Goal: Transaction & Acquisition: Purchase product/service

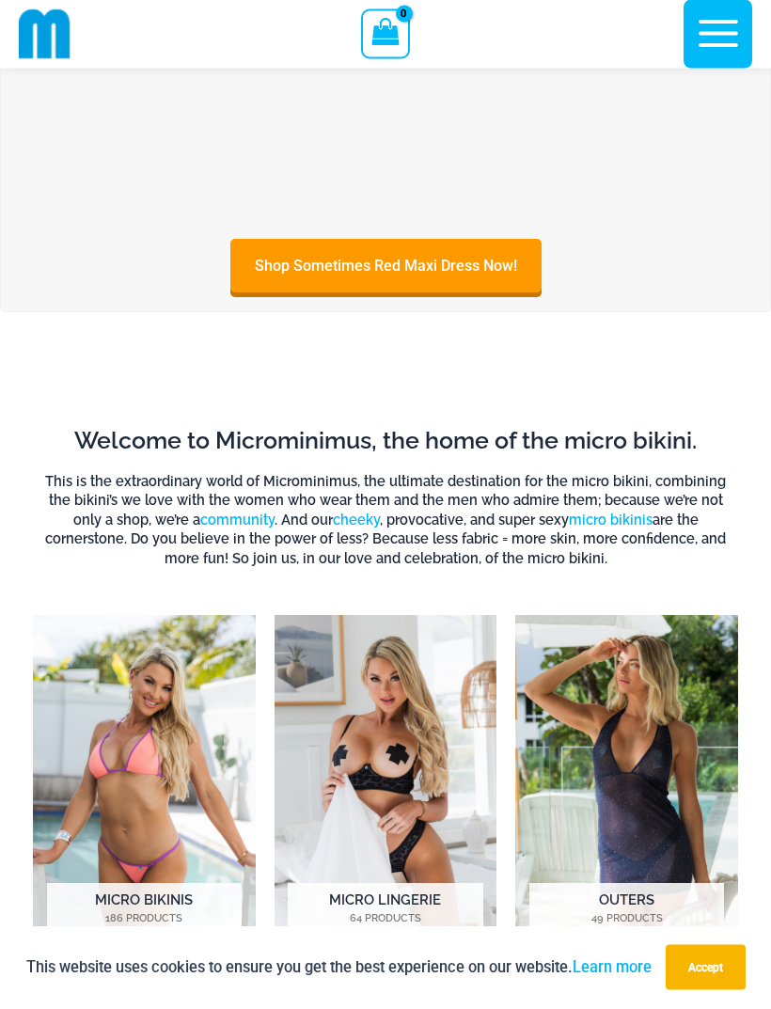
scroll to position [513, 0]
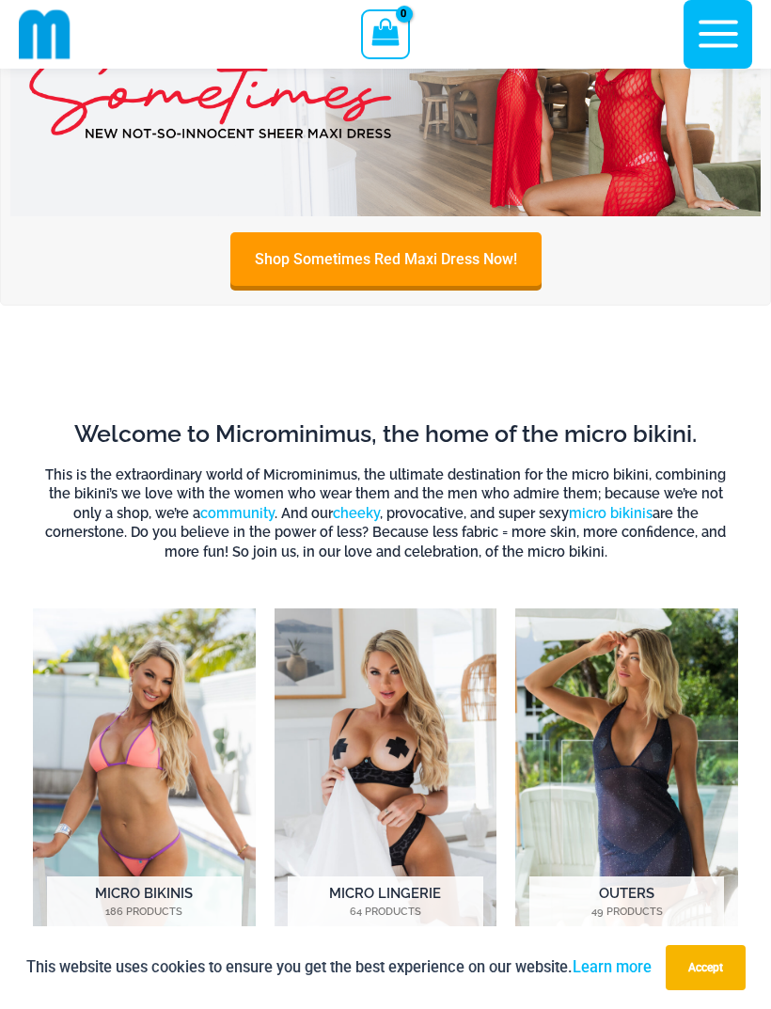
click at [168, 819] on img "Visit product category Micro Bikinis" at bounding box center [144, 782] width 223 height 346
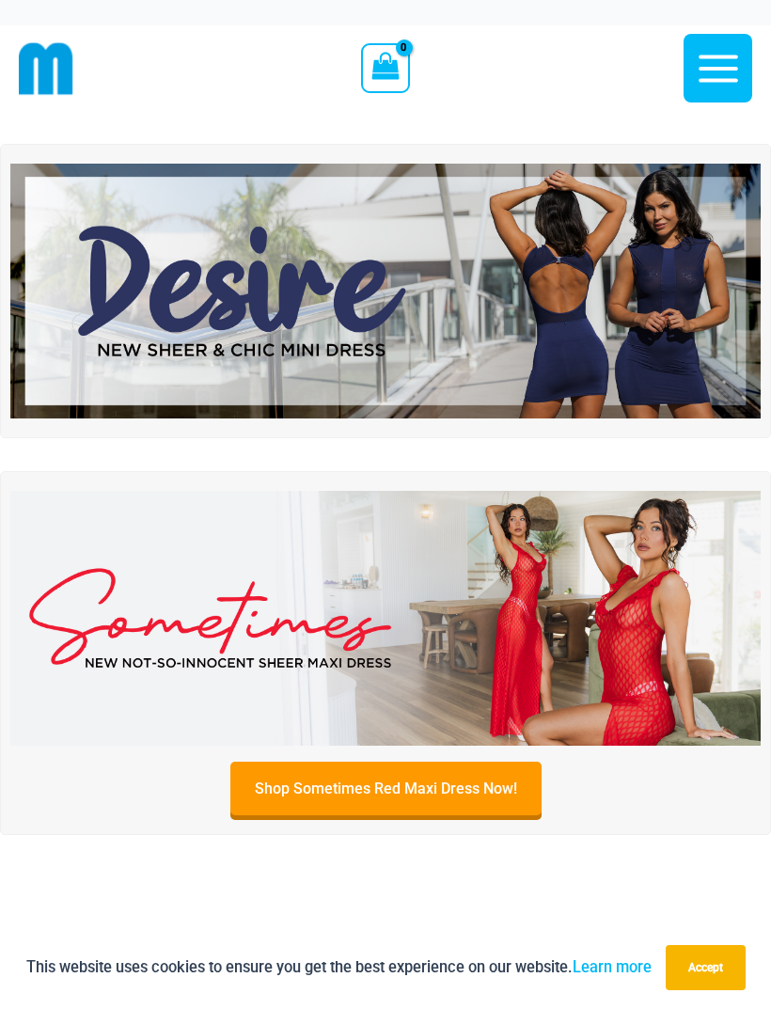
scroll to position [573, 0]
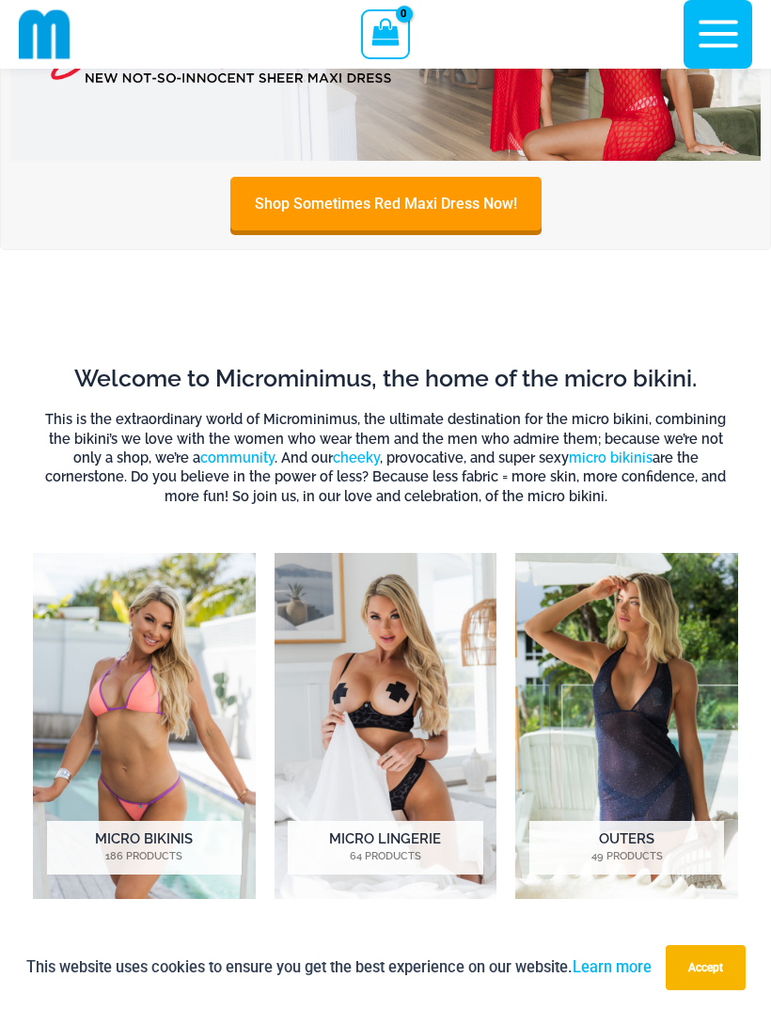
click at [415, 727] on img "Visit product category Micro Lingerie" at bounding box center [386, 726] width 223 height 346
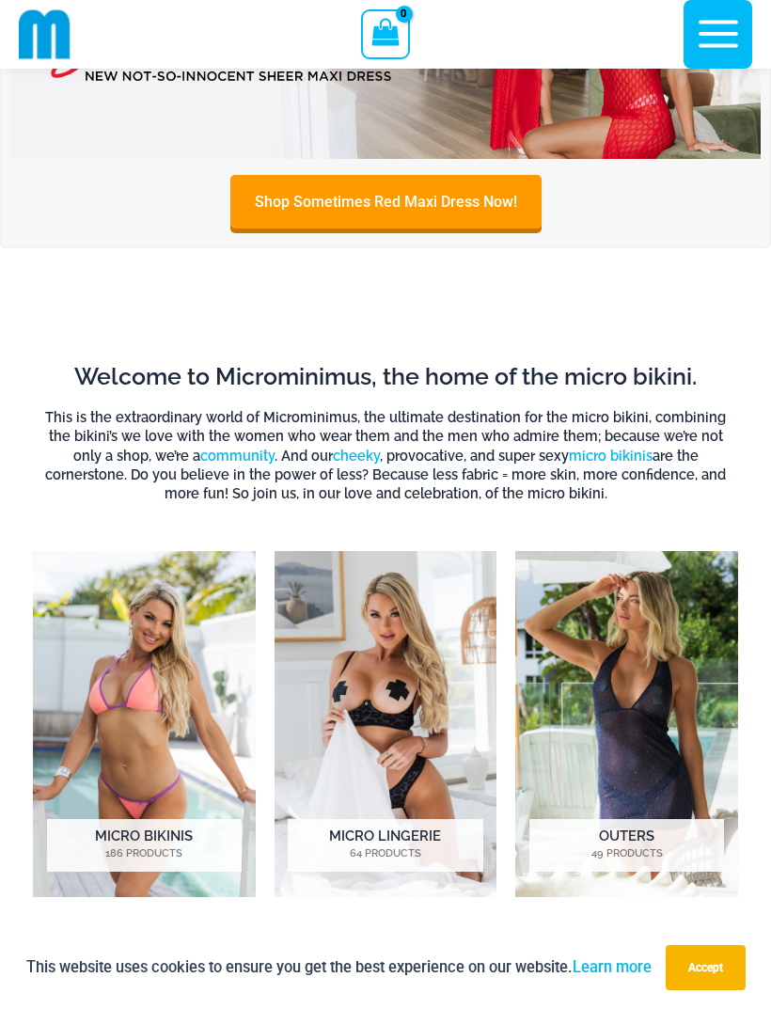
click at [651, 668] on img "Visit product category Outers" at bounding box center [627, 724] width 223 height 346
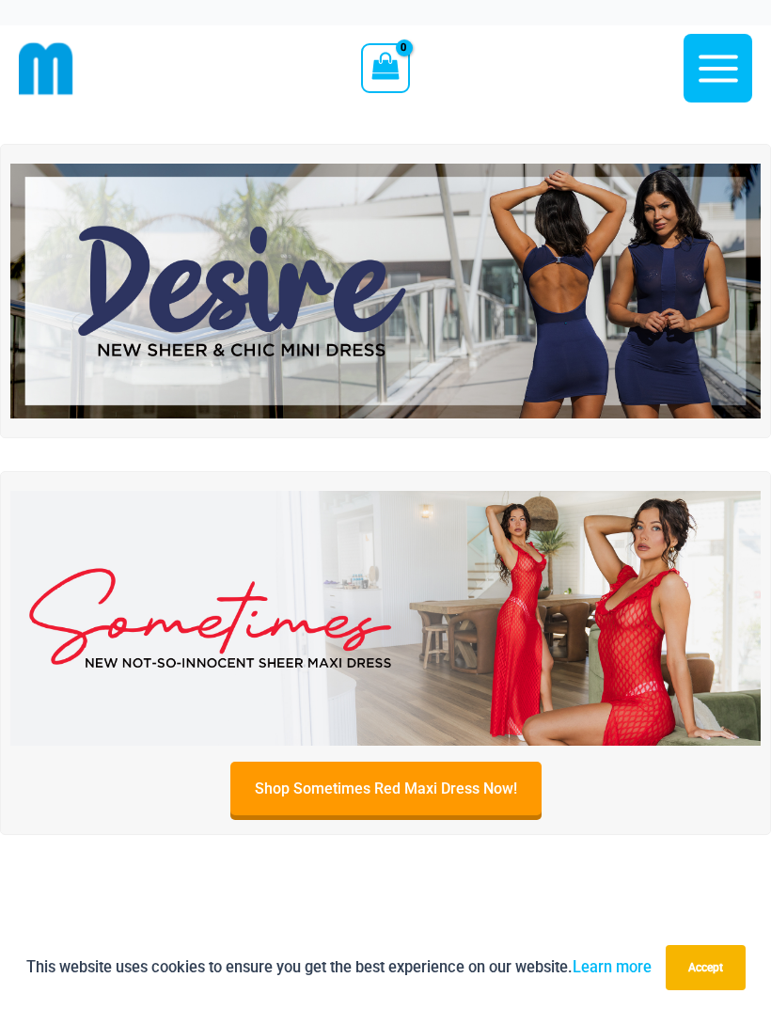
scroll to position [11, 0]
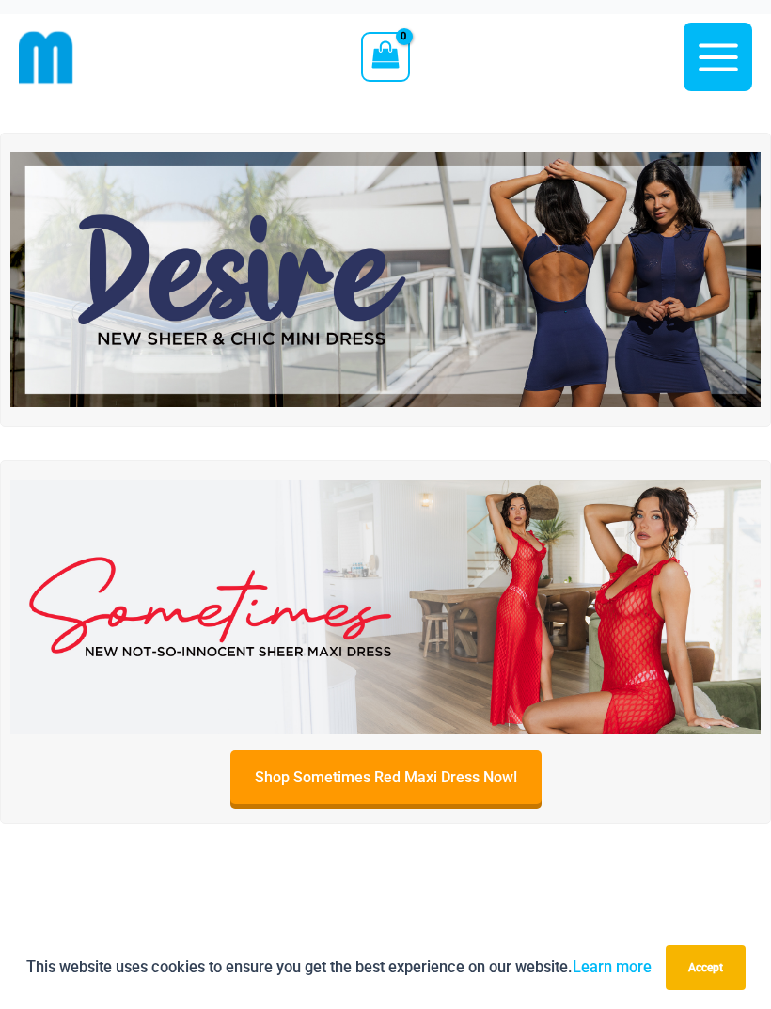
click at [466, 651] on img at bounding box center [385, 607] width 751 height 255
click at [452, 309] on img at bounding box center [385, 279] width 751 height 255
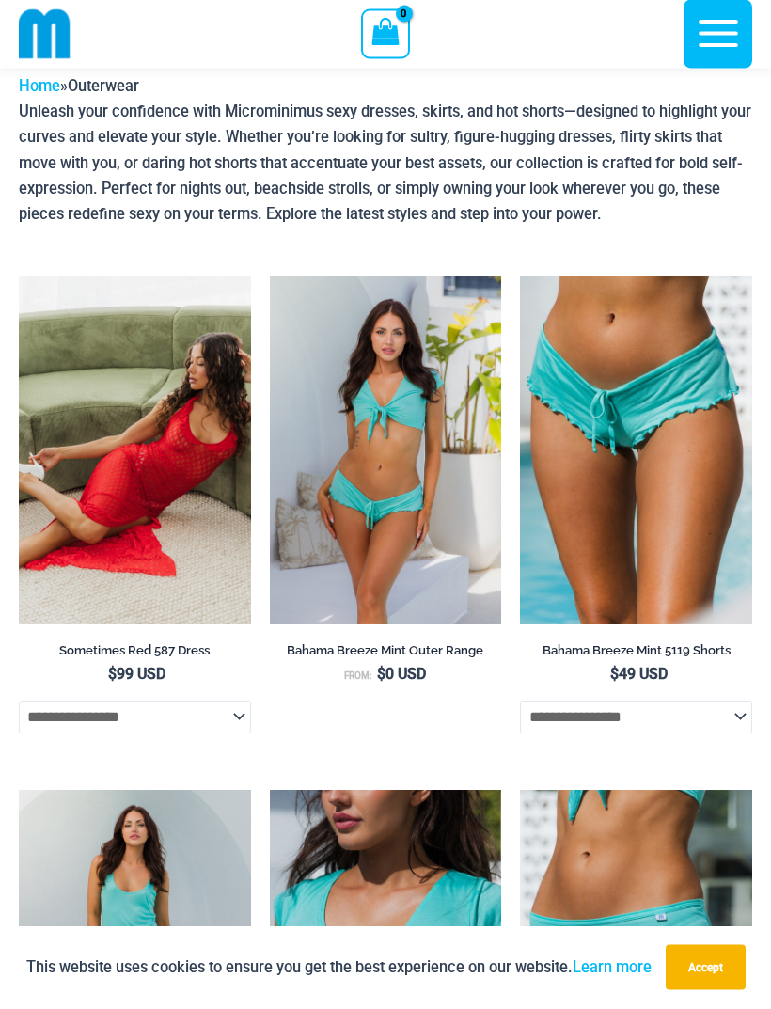
scroll to position [67, 0]
click at [19, 277] on img at bounding box center [19, 277] width 0 height 0
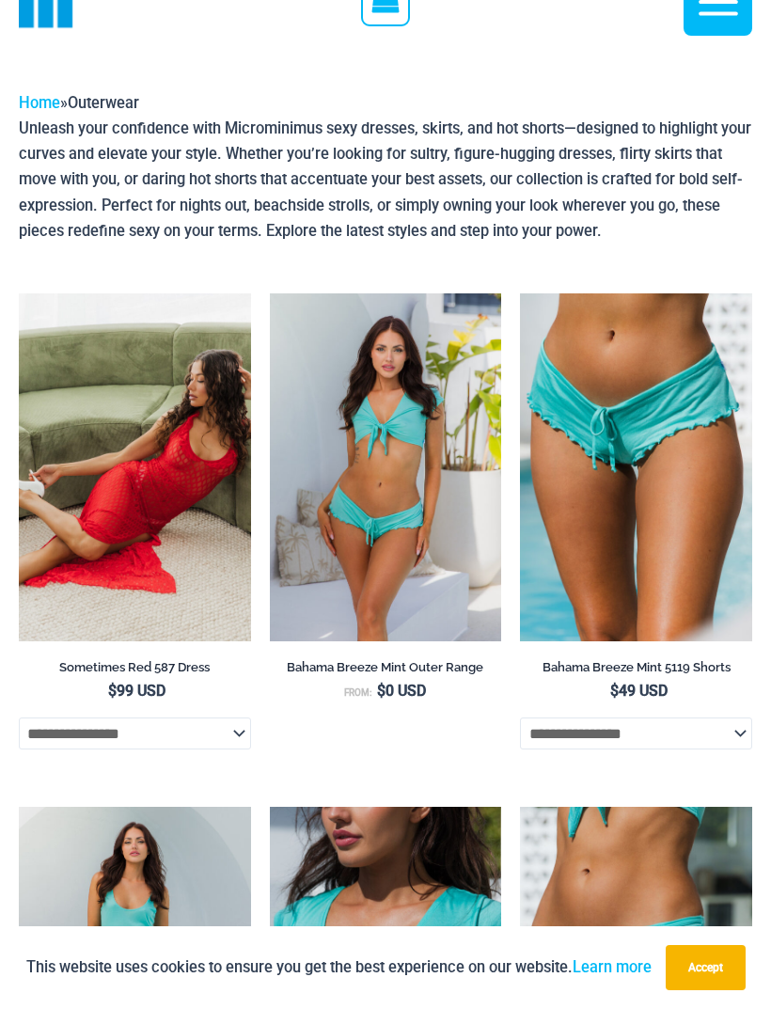
scroll to position [127, 0]
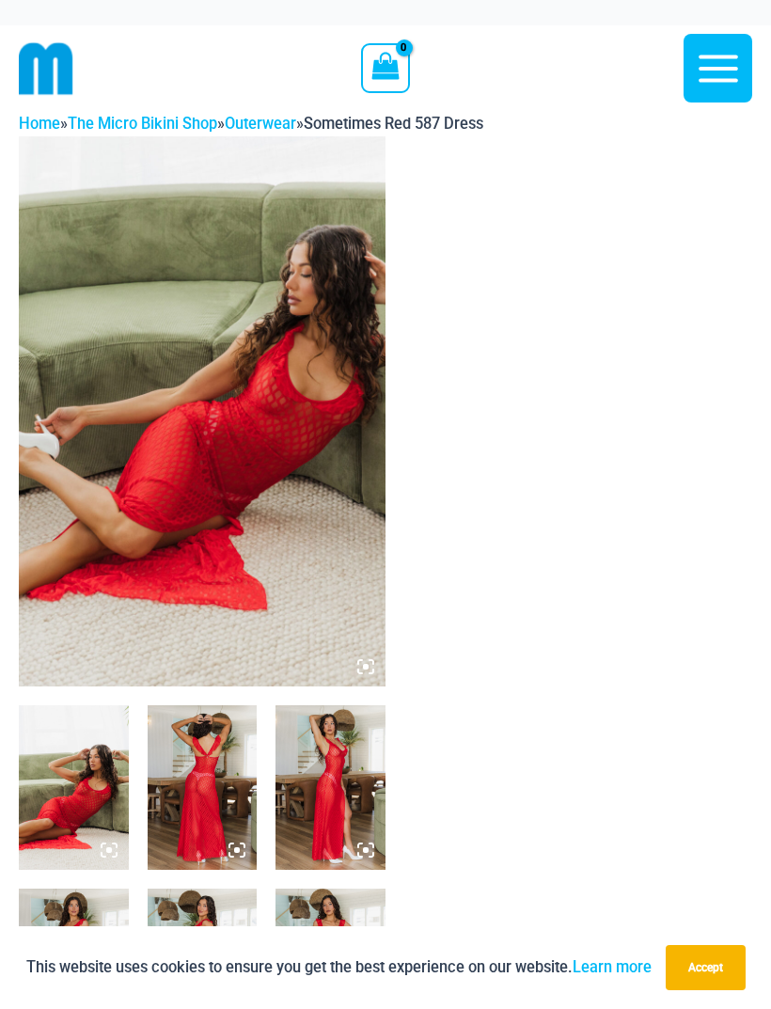
click at [295, 517] on img at bounding box center [202, 411] width 367 height 550
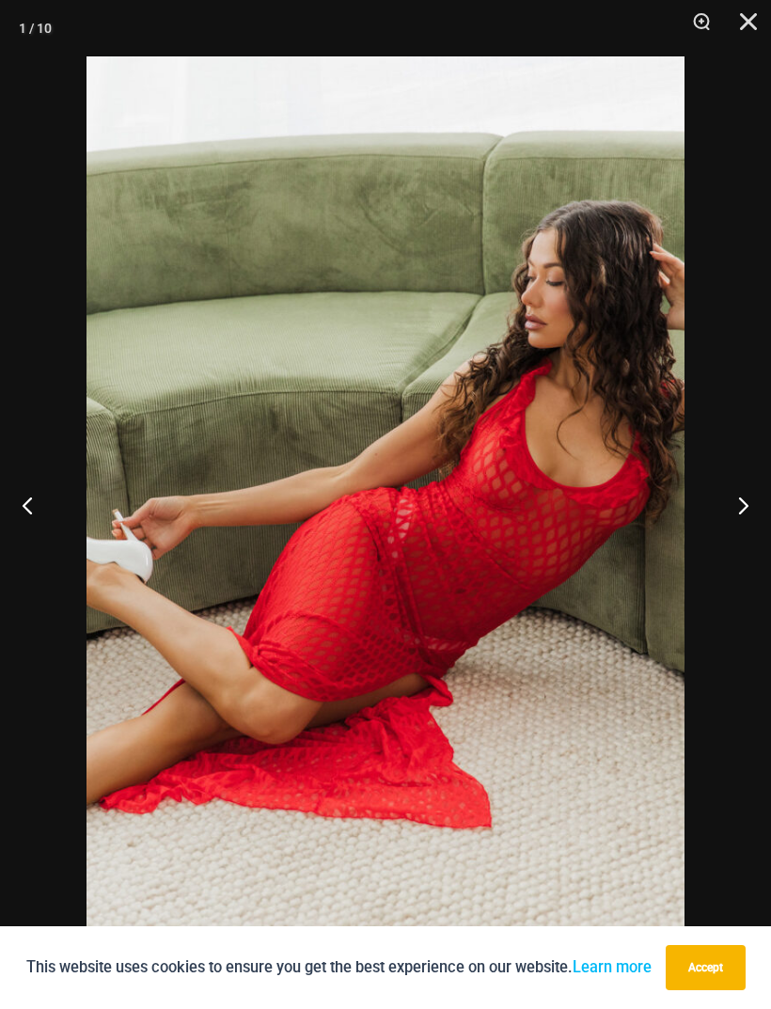
click at [748, 509] on button "Next" at bounding box center [736, 505] width 71 height 94
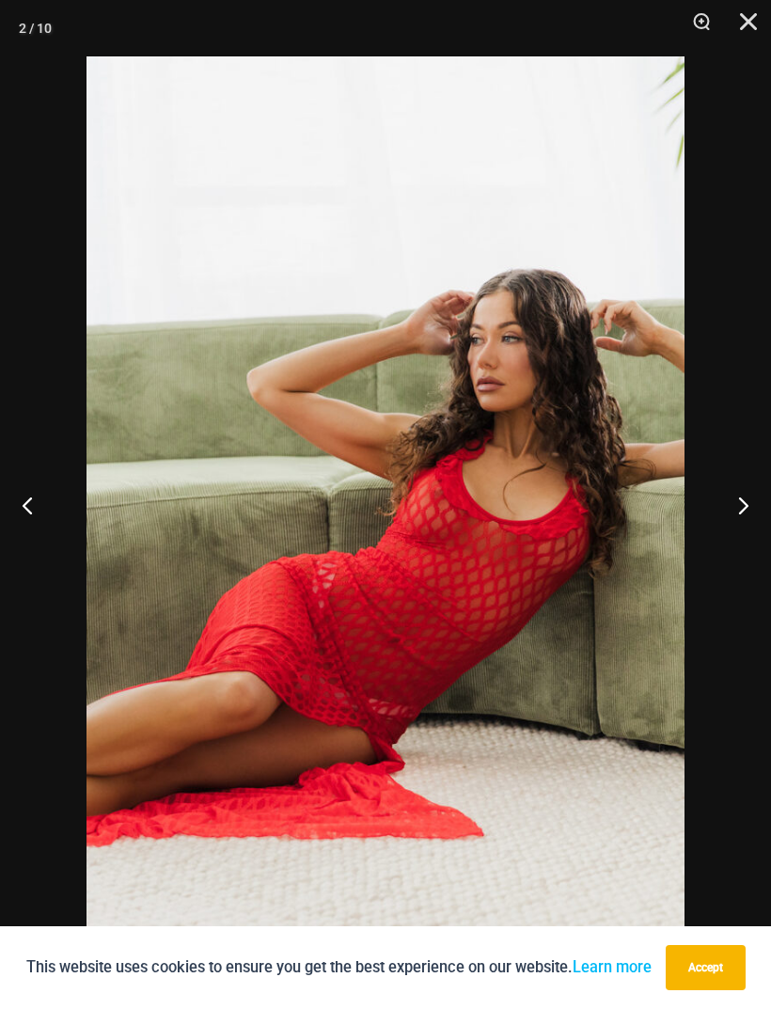
click at [750, 507] on button "Next" at bounding box center [736, 505] width 71 height 94
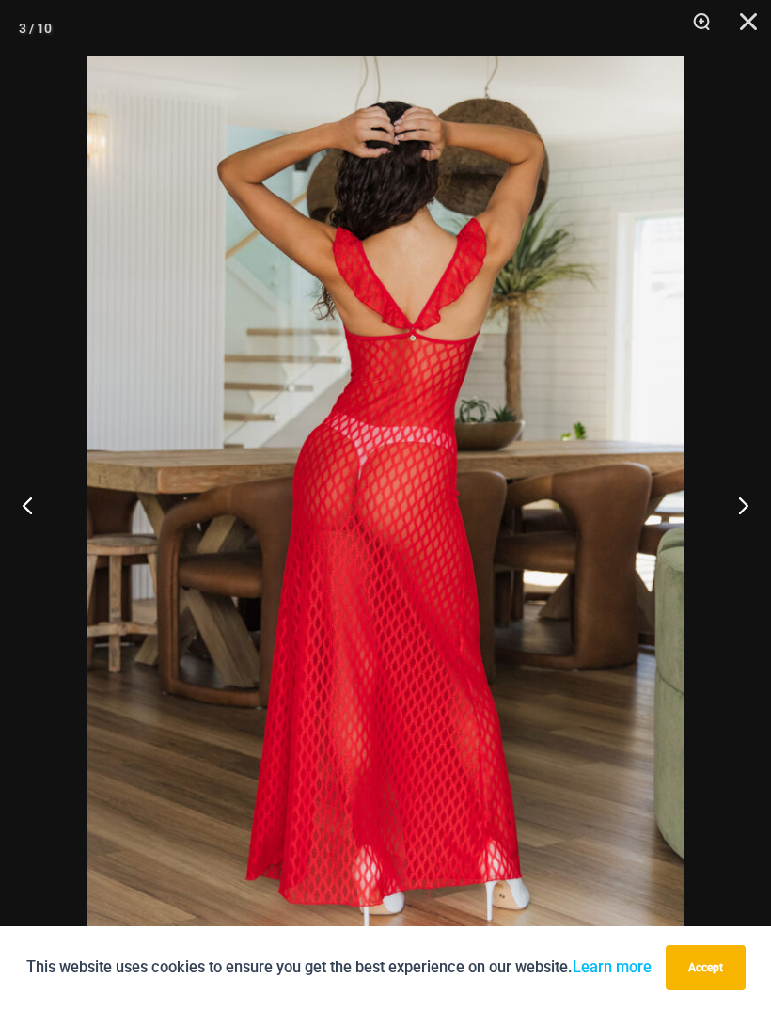
click at [747, 508] on button "Next" at bounding box center [736, 505] width 71 height 94
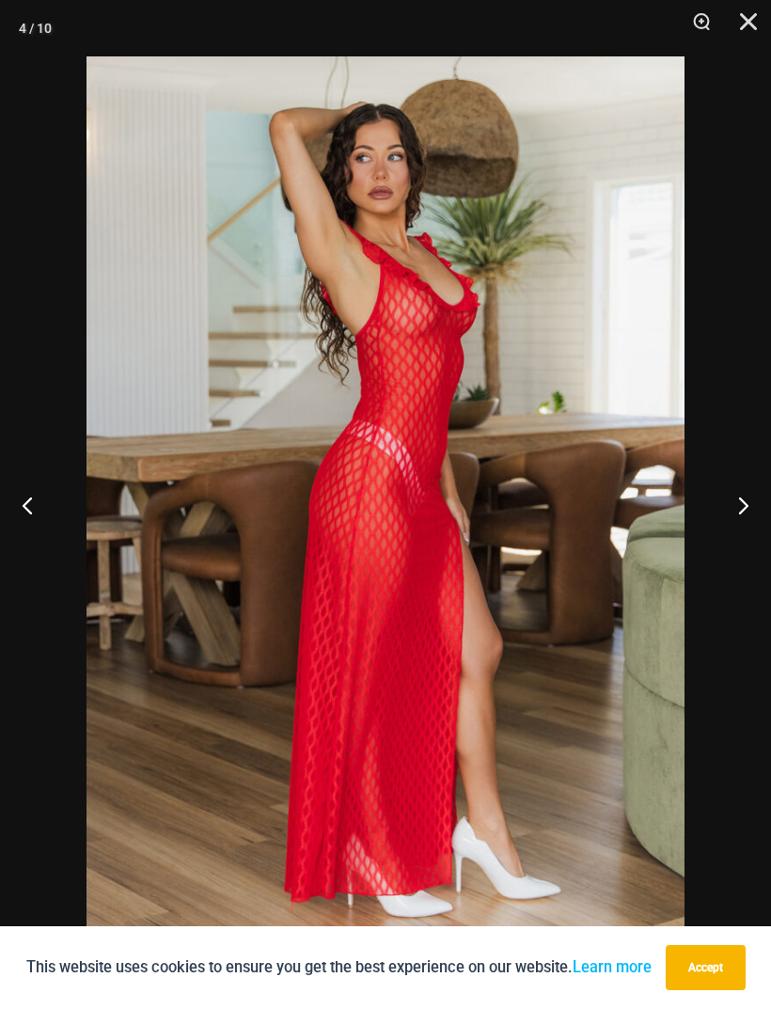
click at [744, 503] on button "Next" at bounding box center [736, 505] width 71 height 94
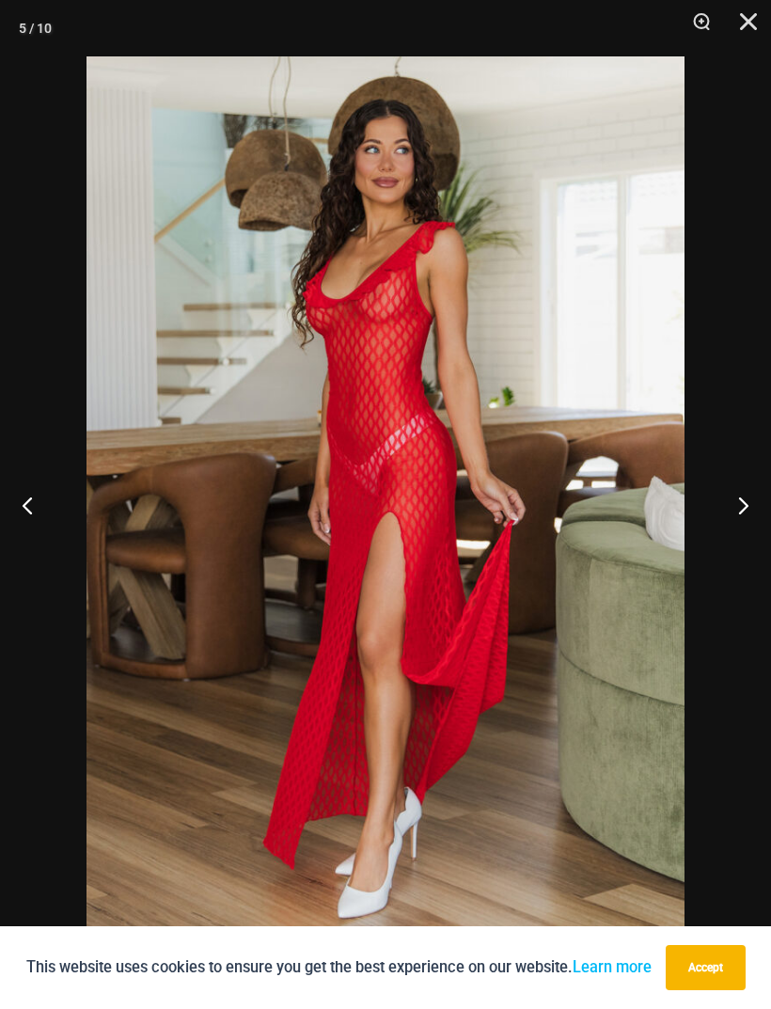
click at [747, 506] on button "Next" at bounding box center [736, 505] width 71 height 94
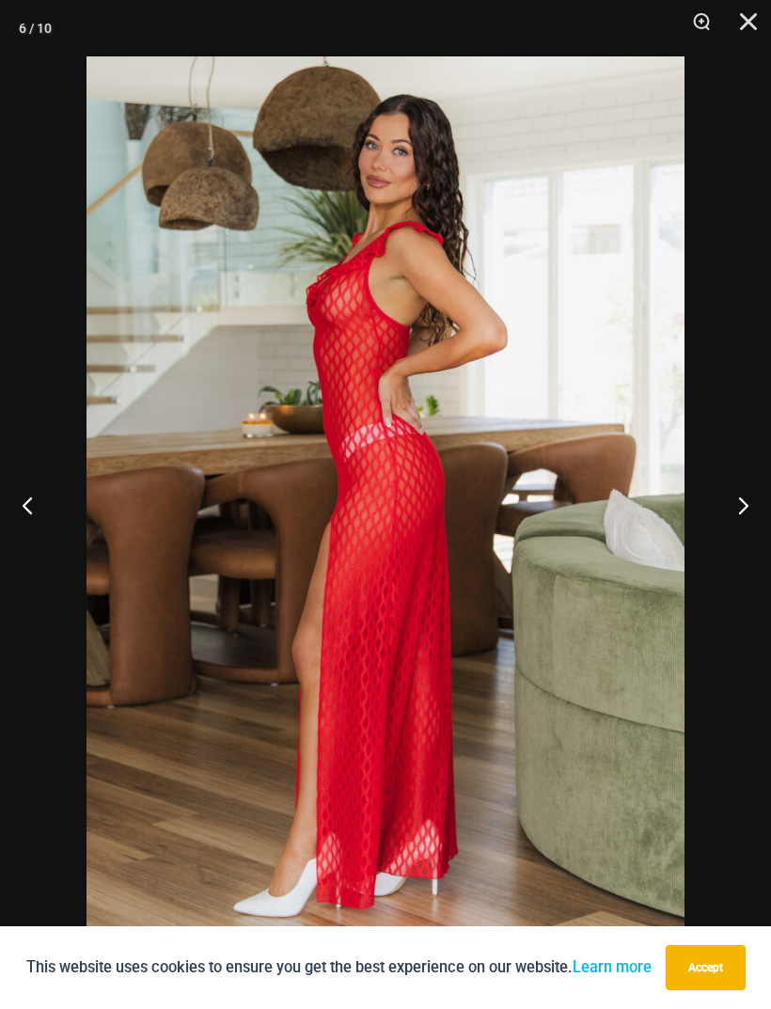
click at [745, 507] on button "Next" at bounding box center [736, 505] width 71 height 94
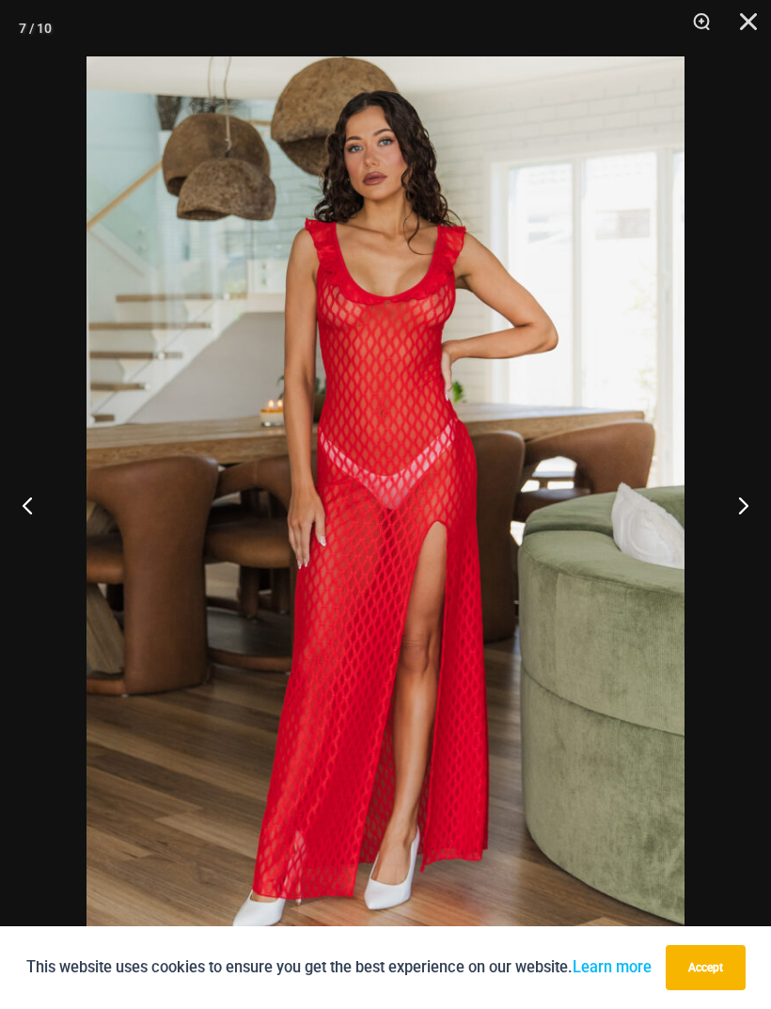
click at [744, 507] on button "Next" at bounding box center [736, 505] width 71 height 94
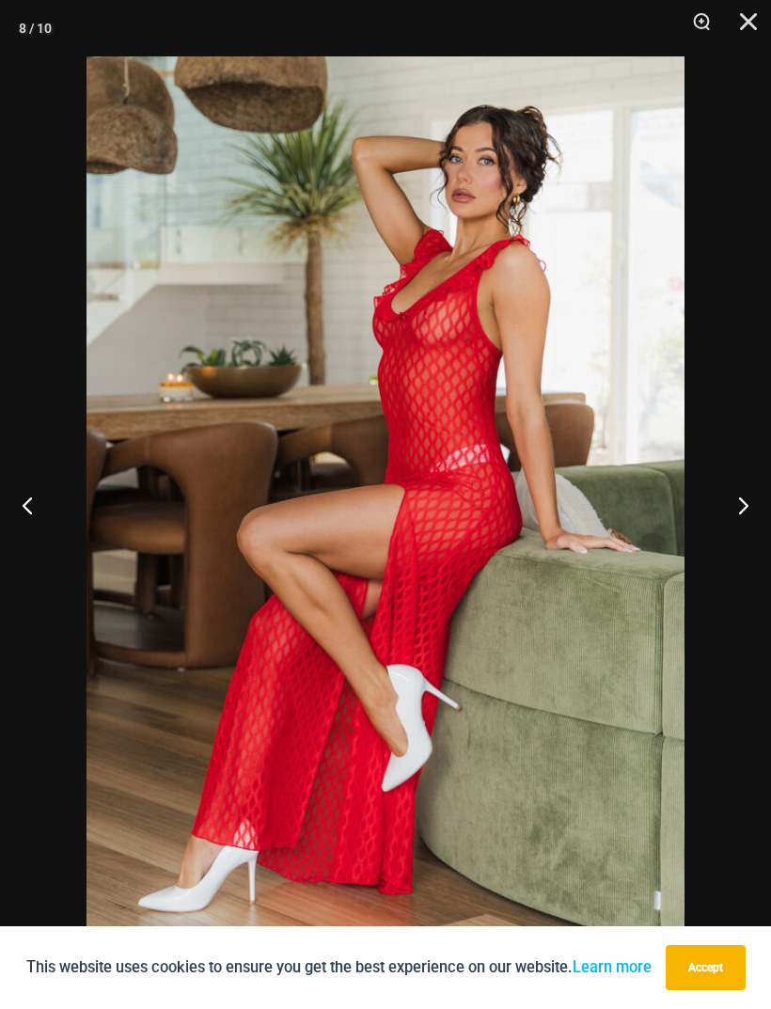
click at [744, 507] on button "Next" at bounding box center [736, 505] width 71 height 94
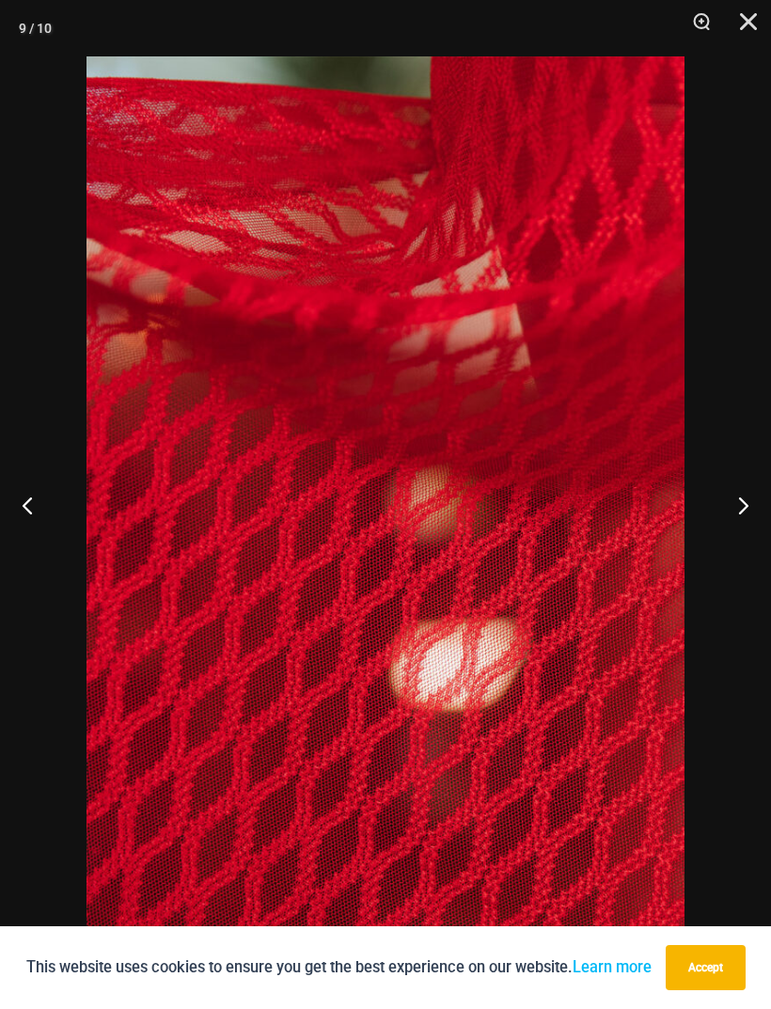
click at [745, 509] on button "Next" at bounding box center [736, 505] width 71 height 94
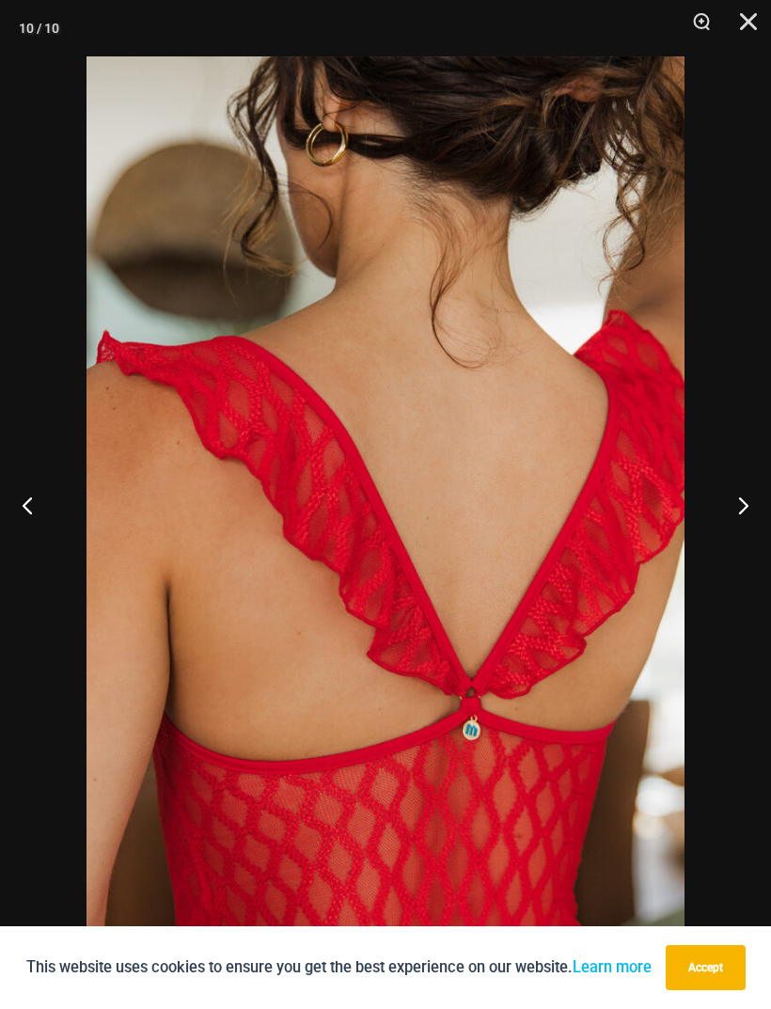
click at [744, 508] on button "Next" at bounding box center [736, 505] width 71 height 94
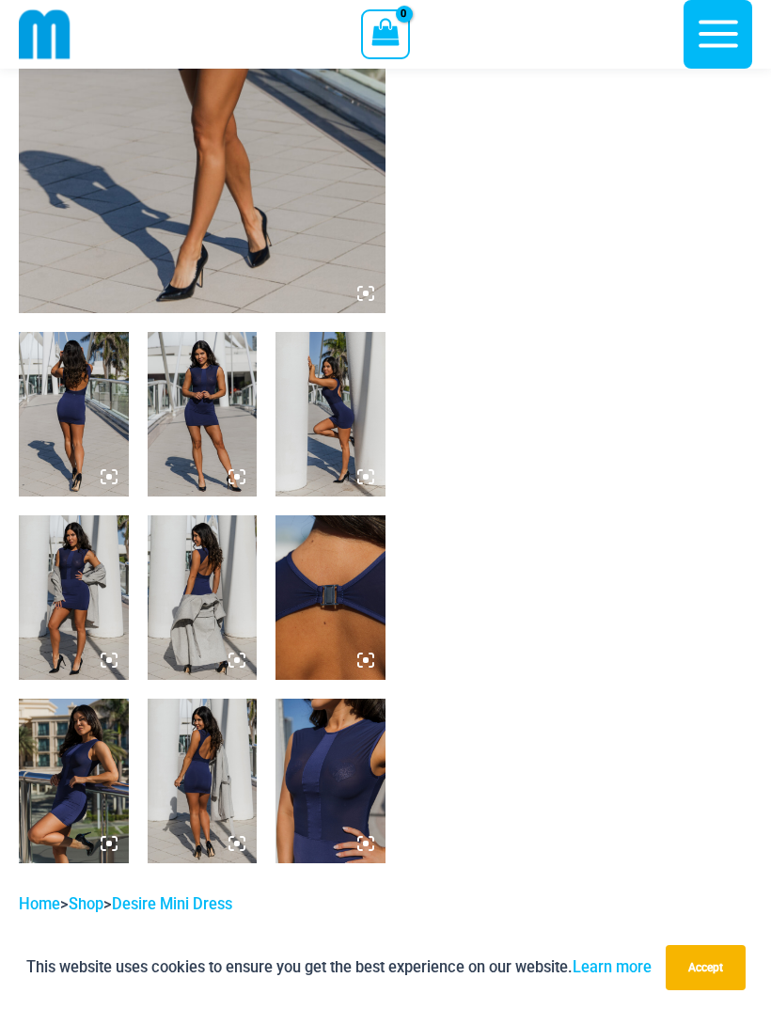
scroll to position [356, 0]
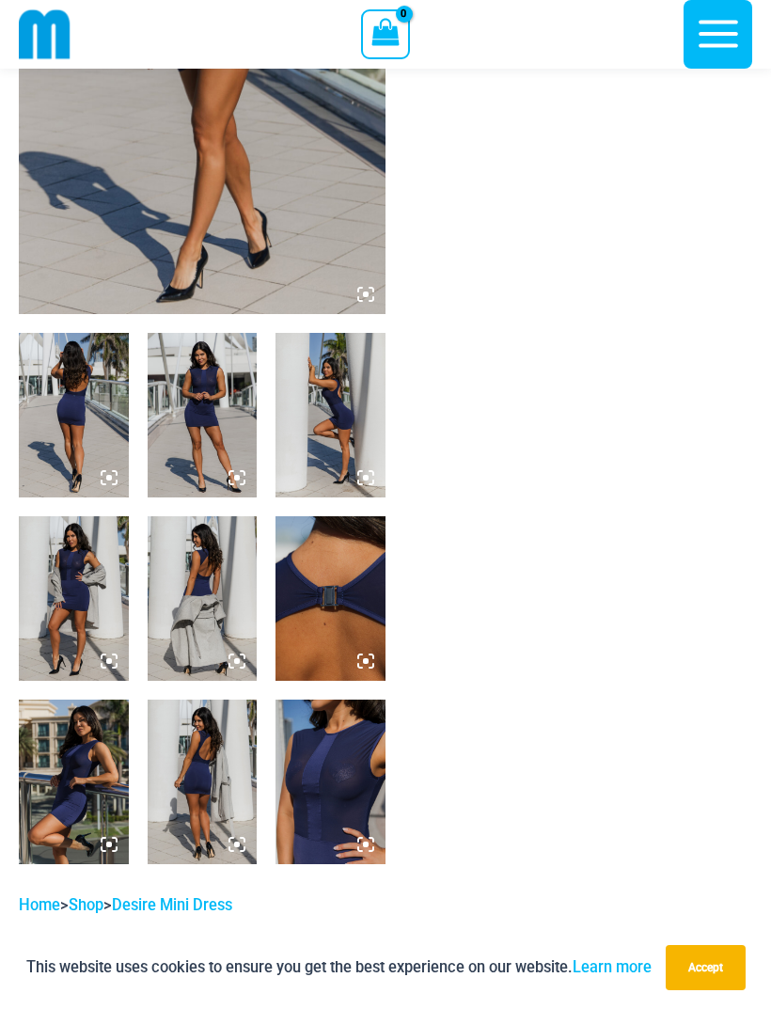
click at [327, 796] on img at bounding box center [331, 782] width 110 height 165
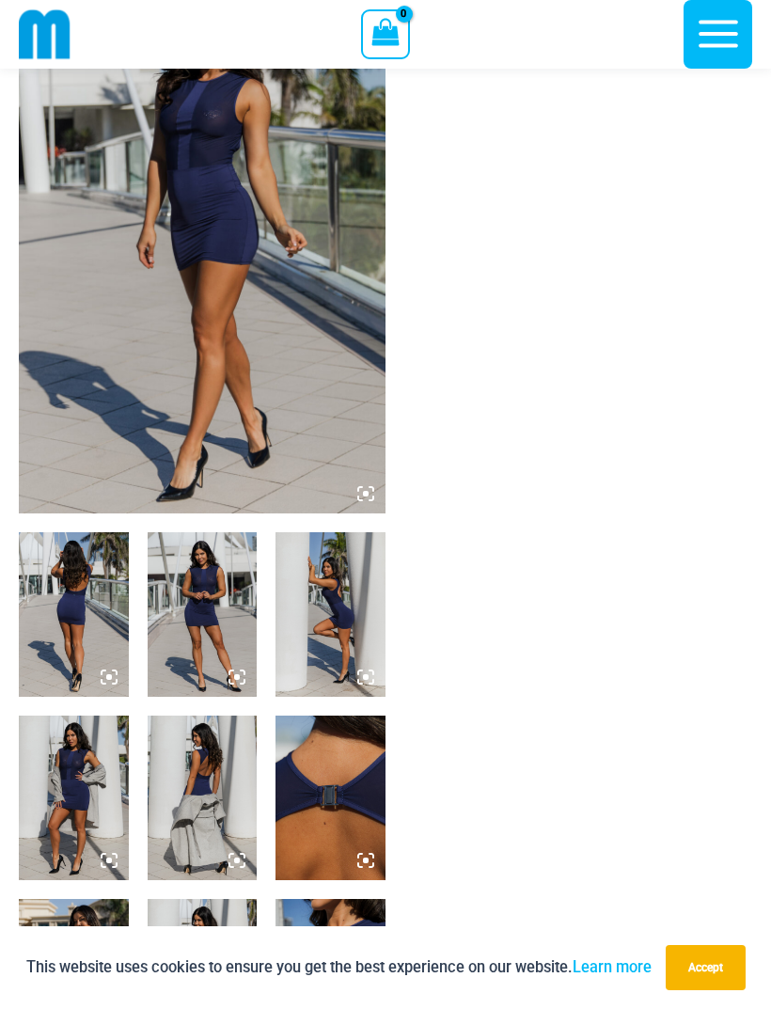
scroll to position [0, 0]
